Goal: Download file/media

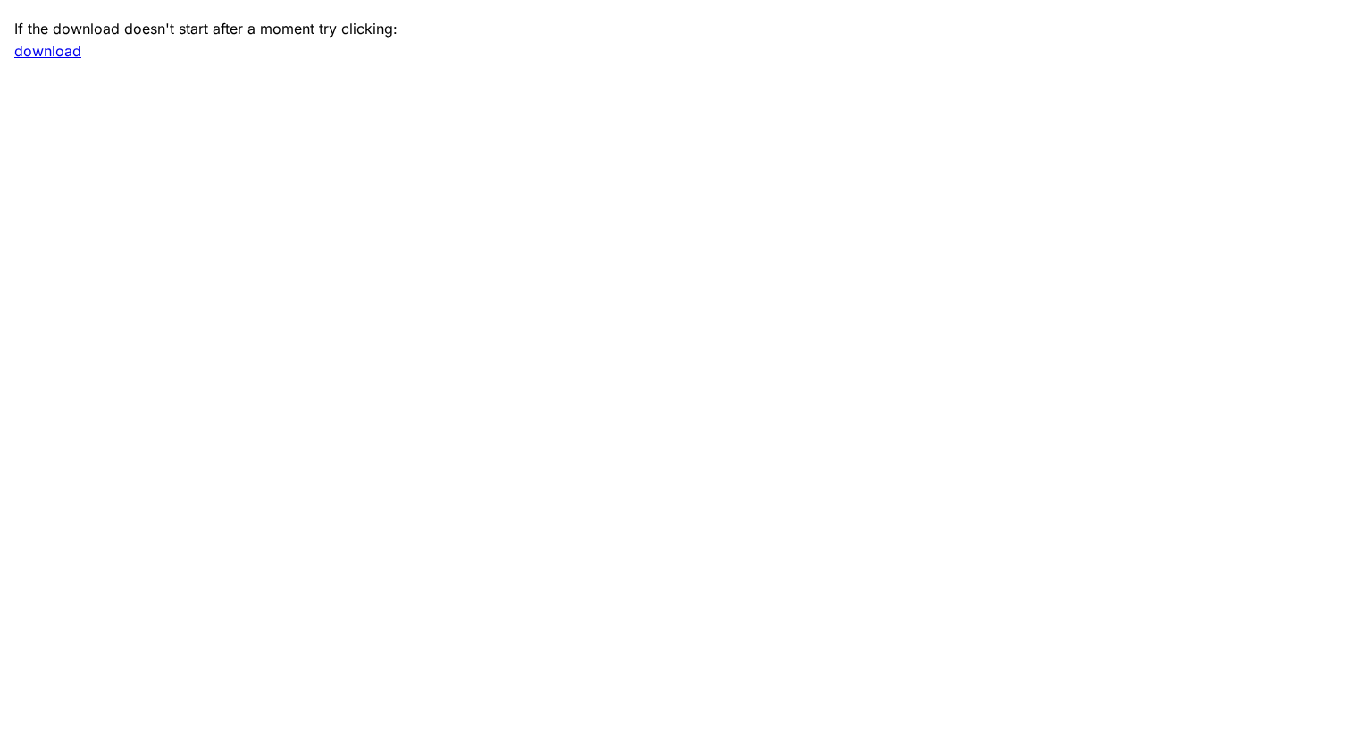
click at [57, 52] on link "download" at bounding box center [47, 51] width 67 height 18
